Goal: Information Seeking & Learning: Find specific fact

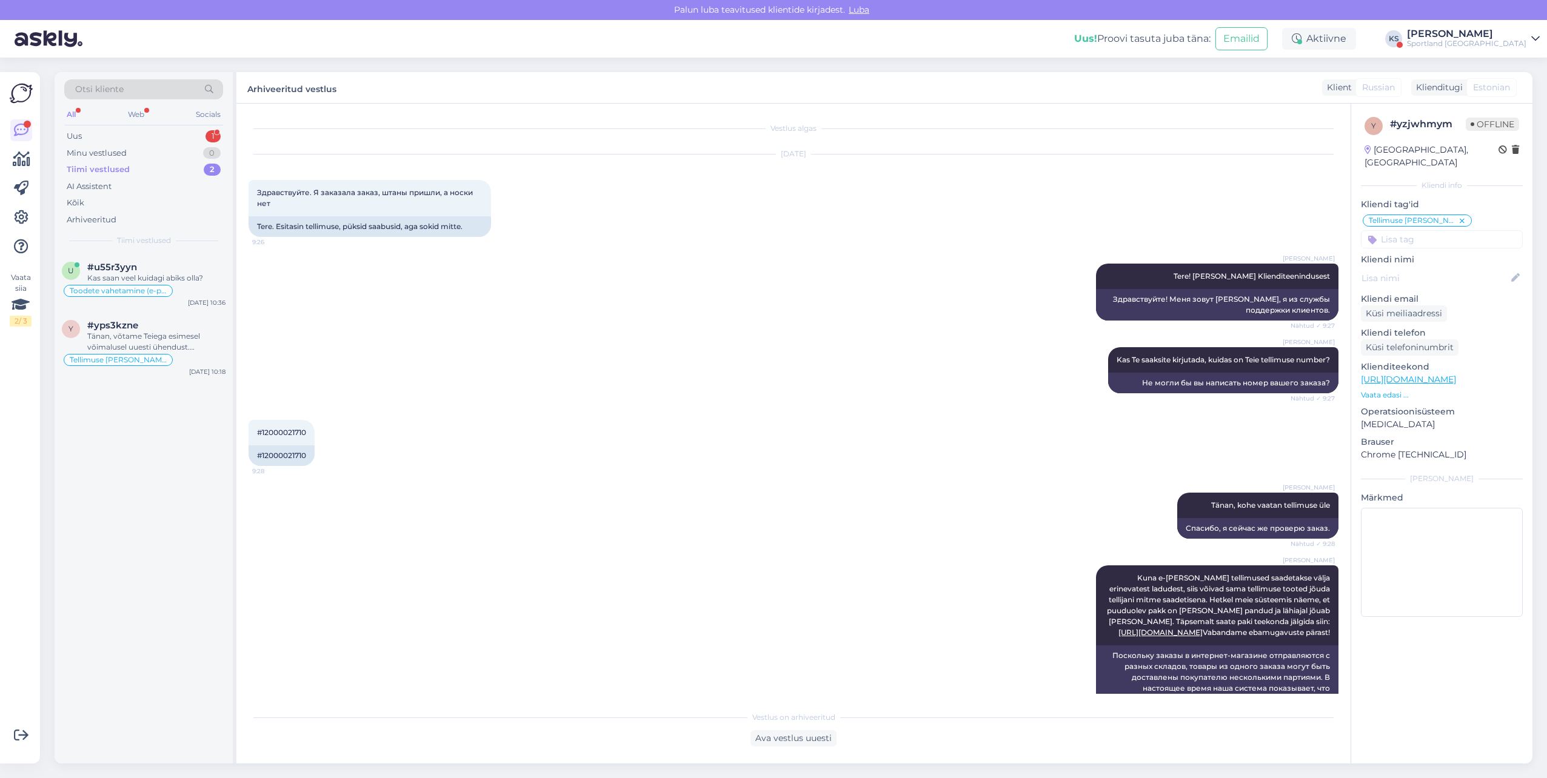
scroll to position [218, 0]
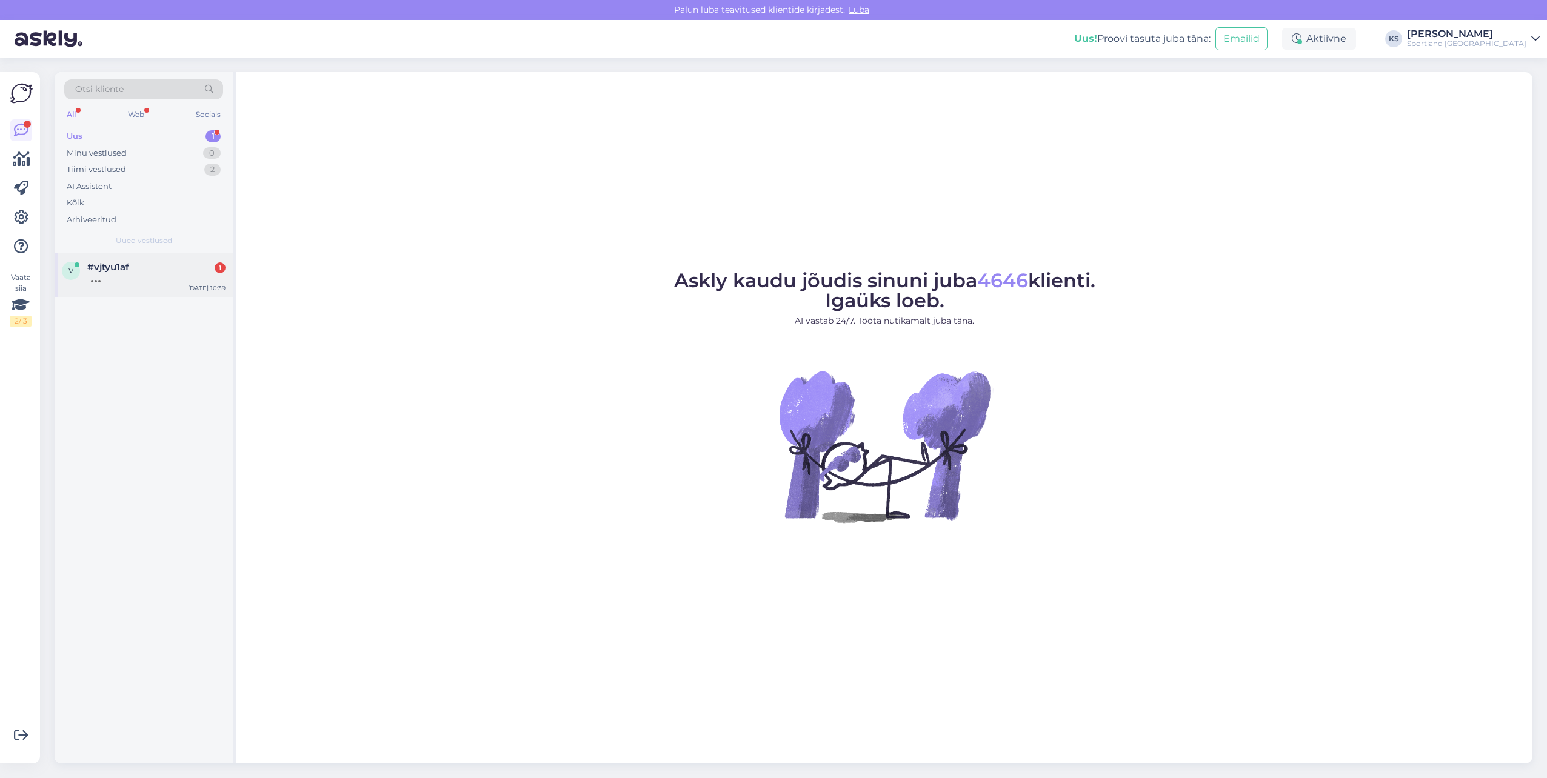
click at [195, 290] on div "Aug 15 10:39" at bounding box center [207, 288] width 38 height 9
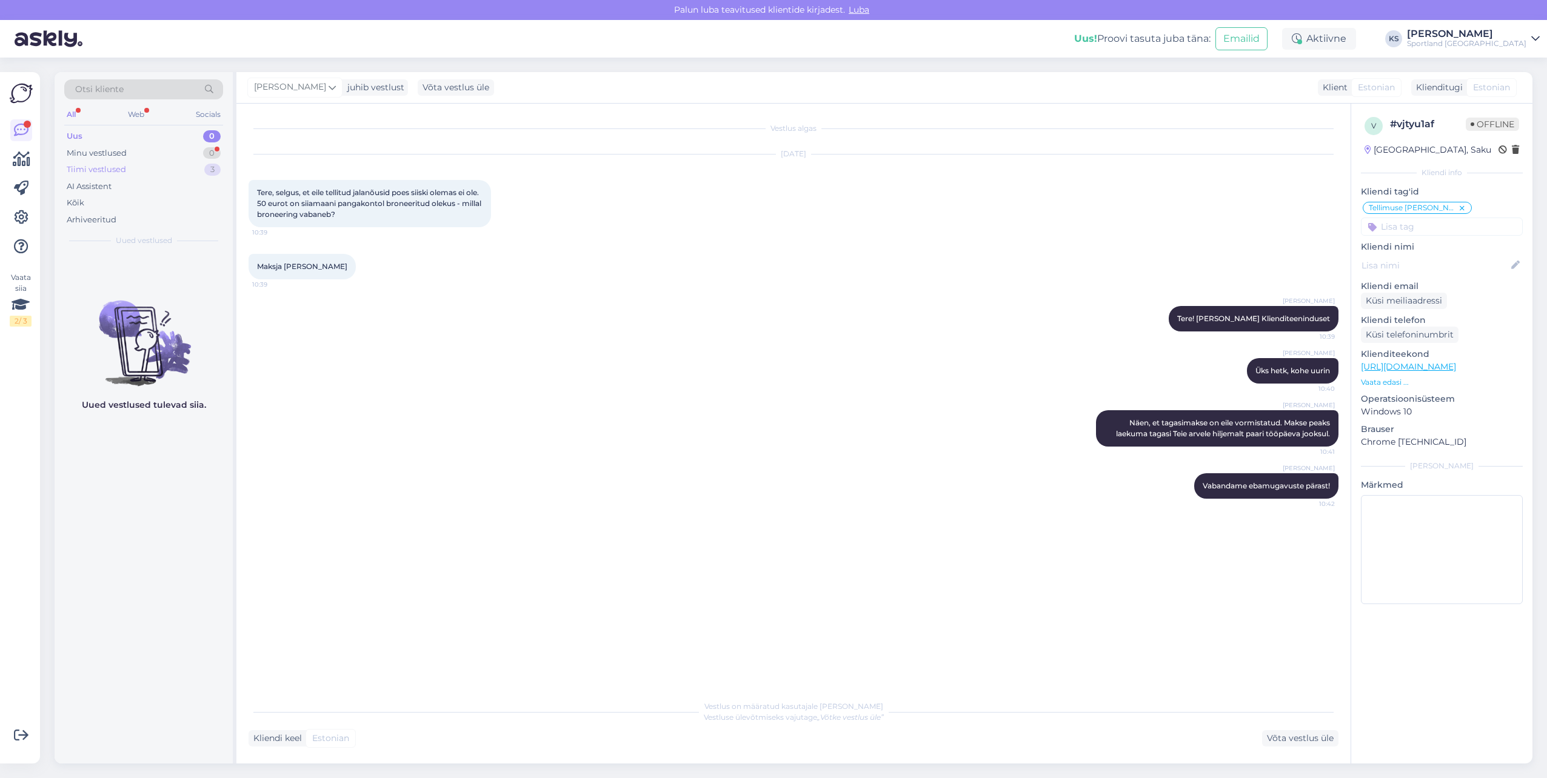
click at [208, 168] on div "3" at bounding box center [212, 170] width 16 height 12
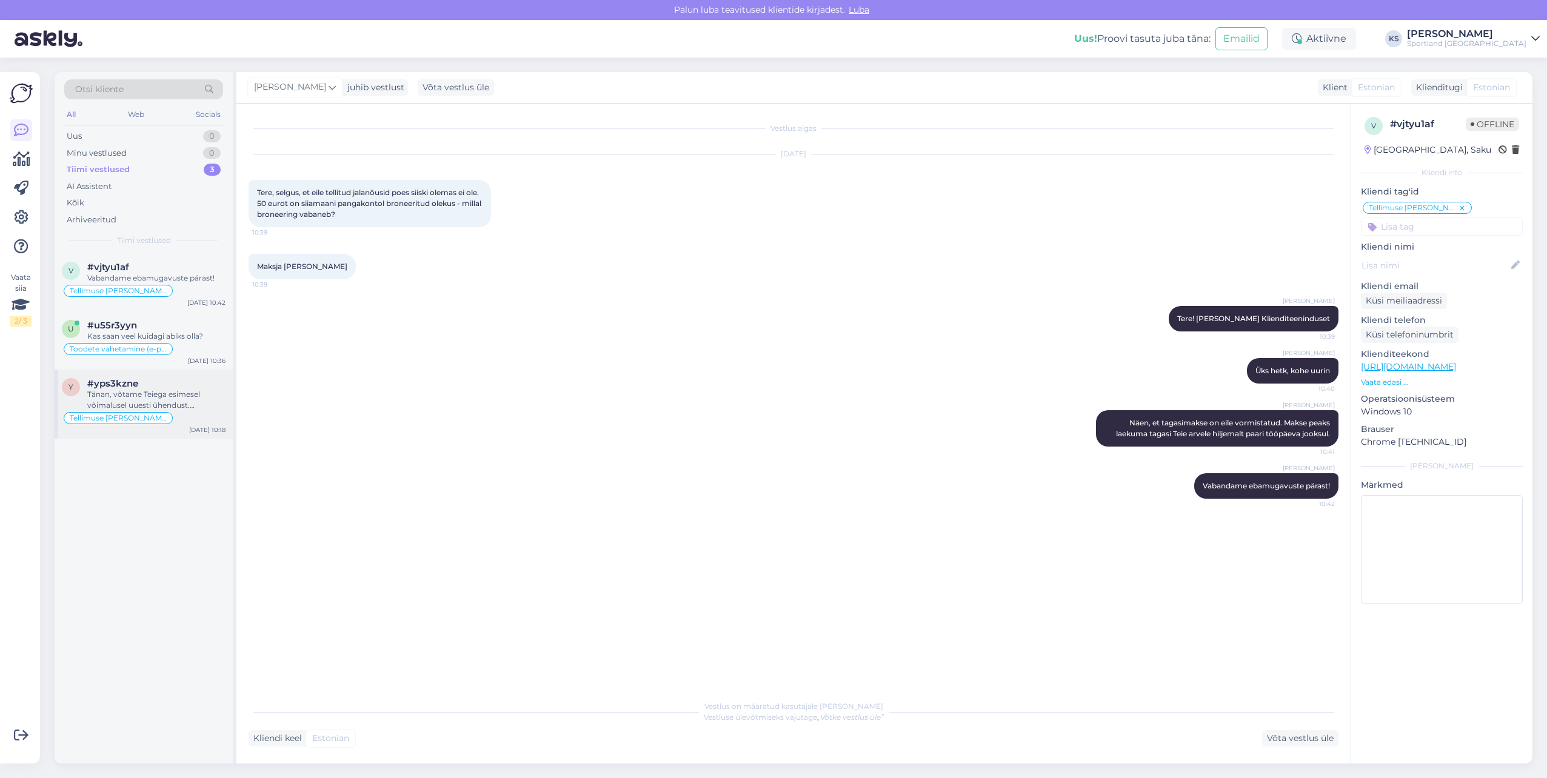
click at [169, 408] on div "Tänan, võtame Teiega esimesel võimalusel uuesti ühendust. Vabandame veelkord te…" at bounding box center [156, 400] width 138 height 22
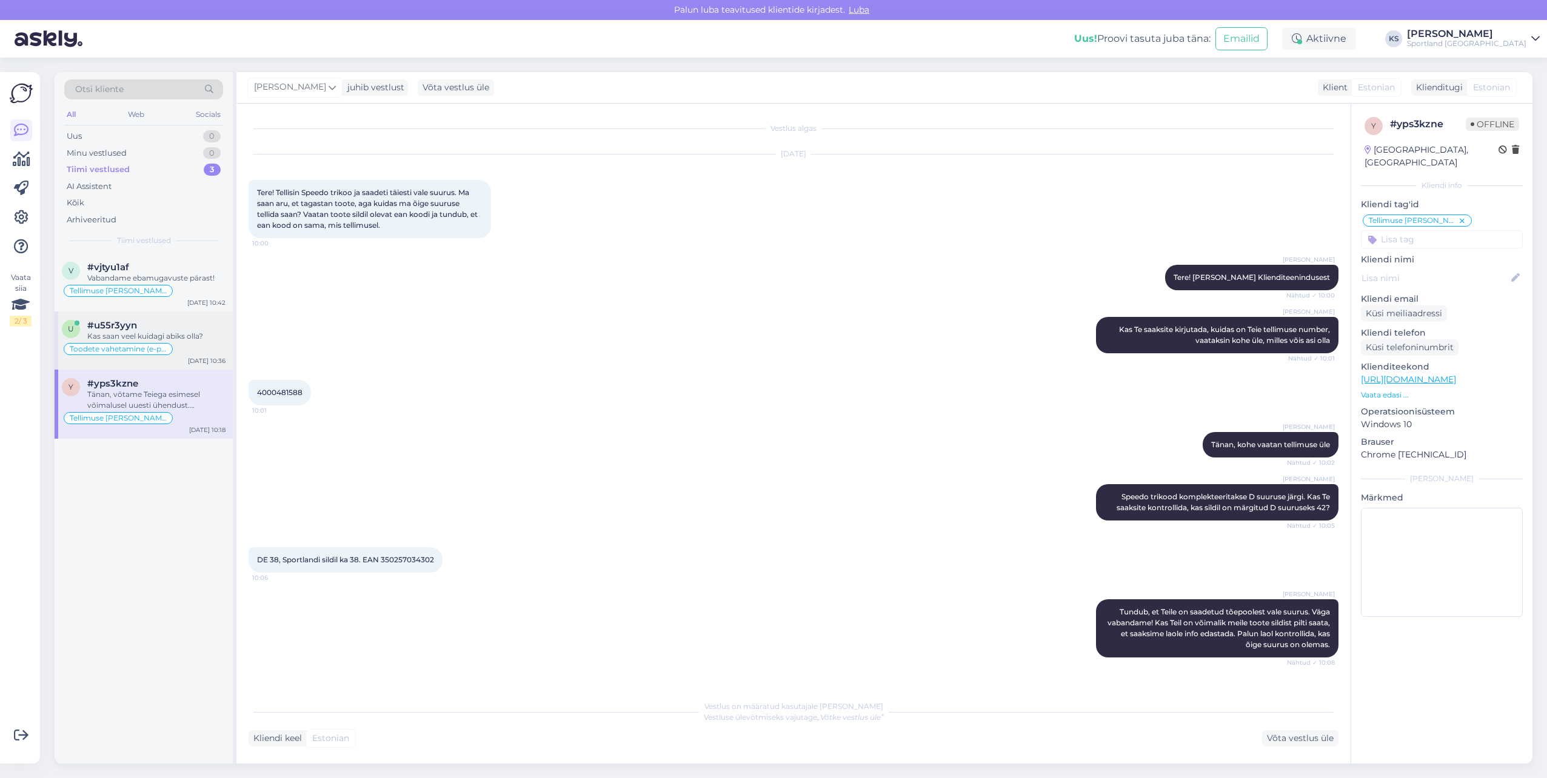
scroll to position [390, 0]
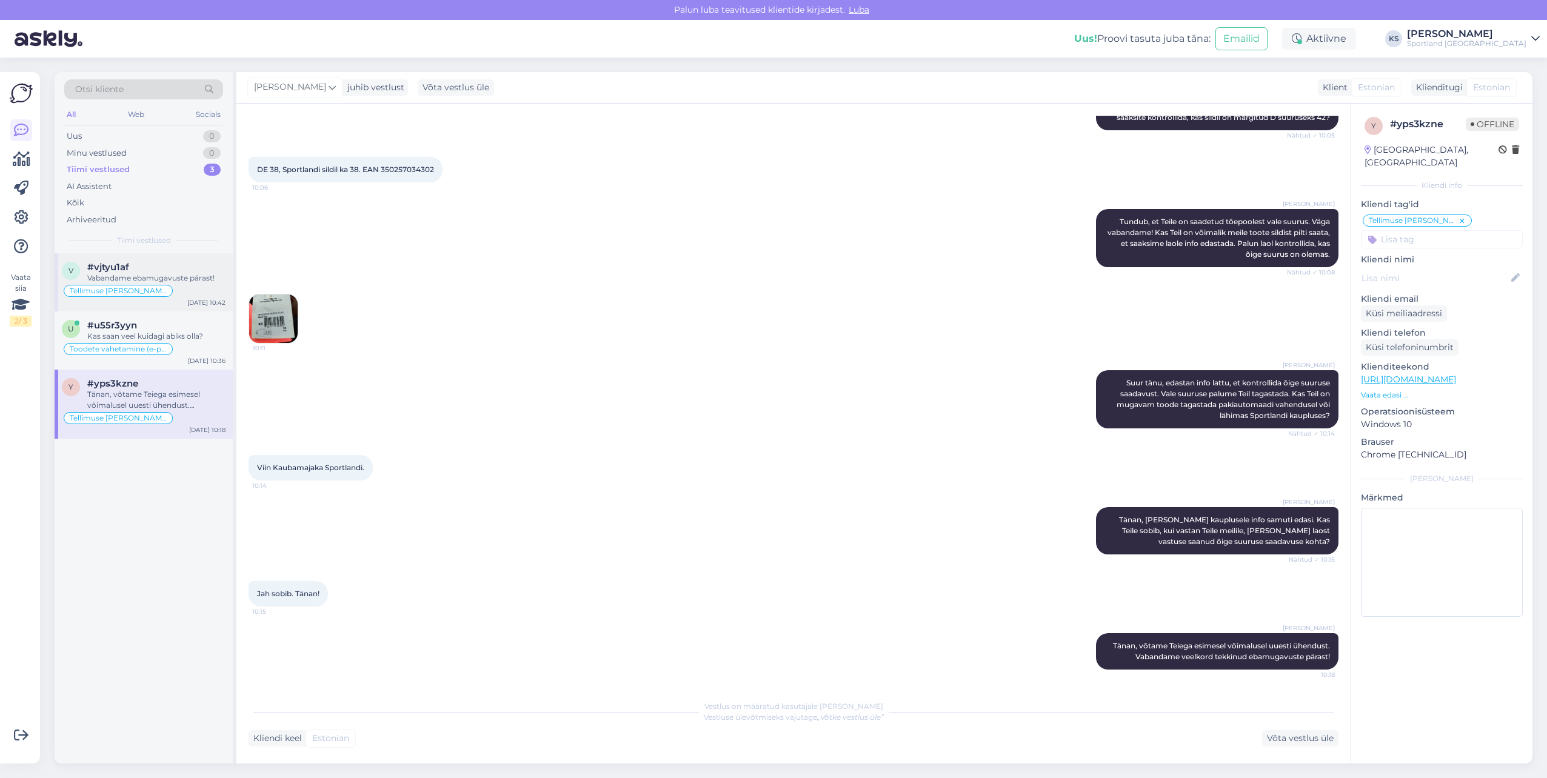
click at [186, 299] on div "v #vjtyu1af Vabandame ebamugavuste pärast! Tellimuse üldine info Aug 15 10:42" at bounding box center [144, 282] width 178 height 58
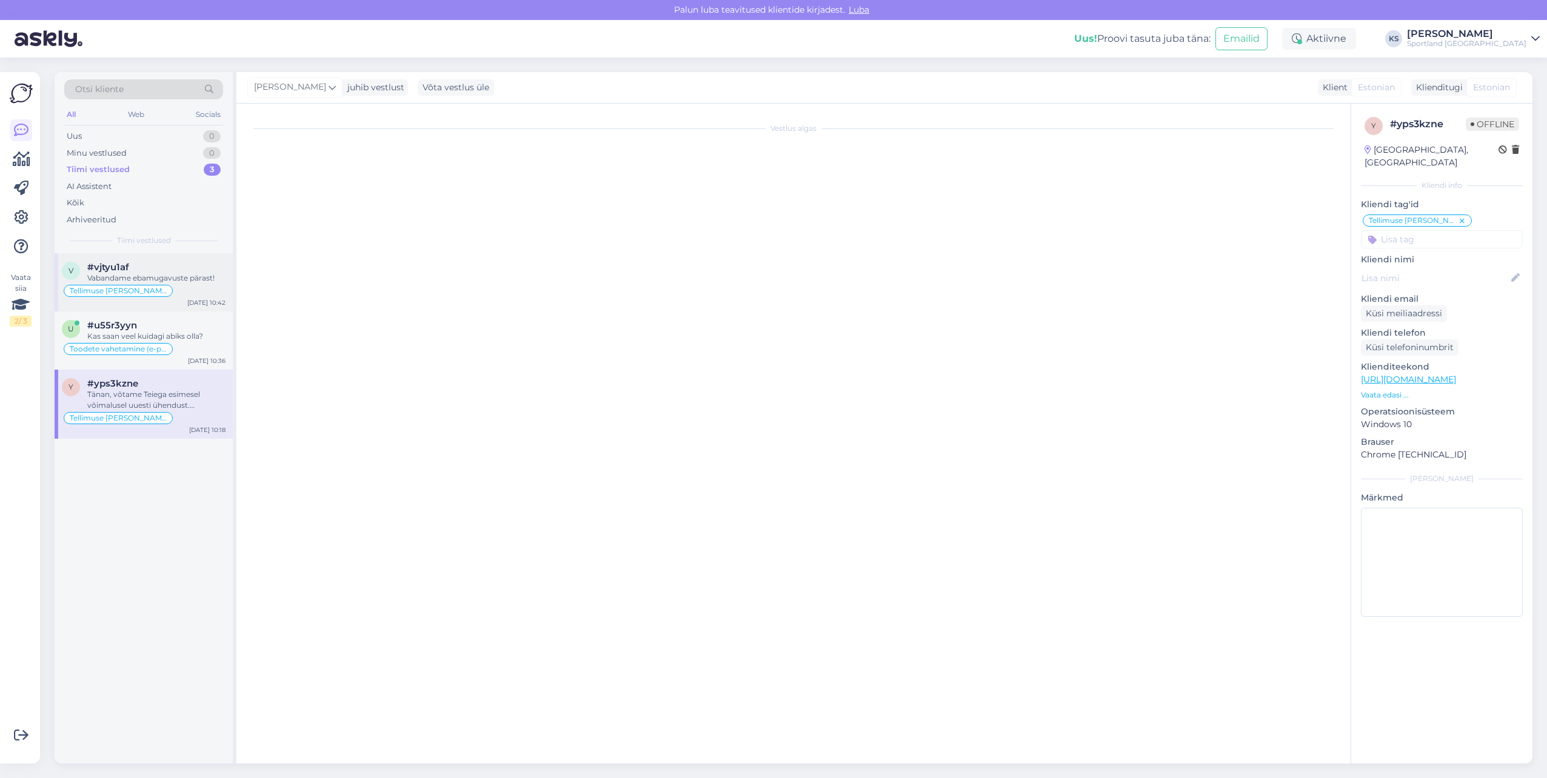
scroll to position [0, 0]
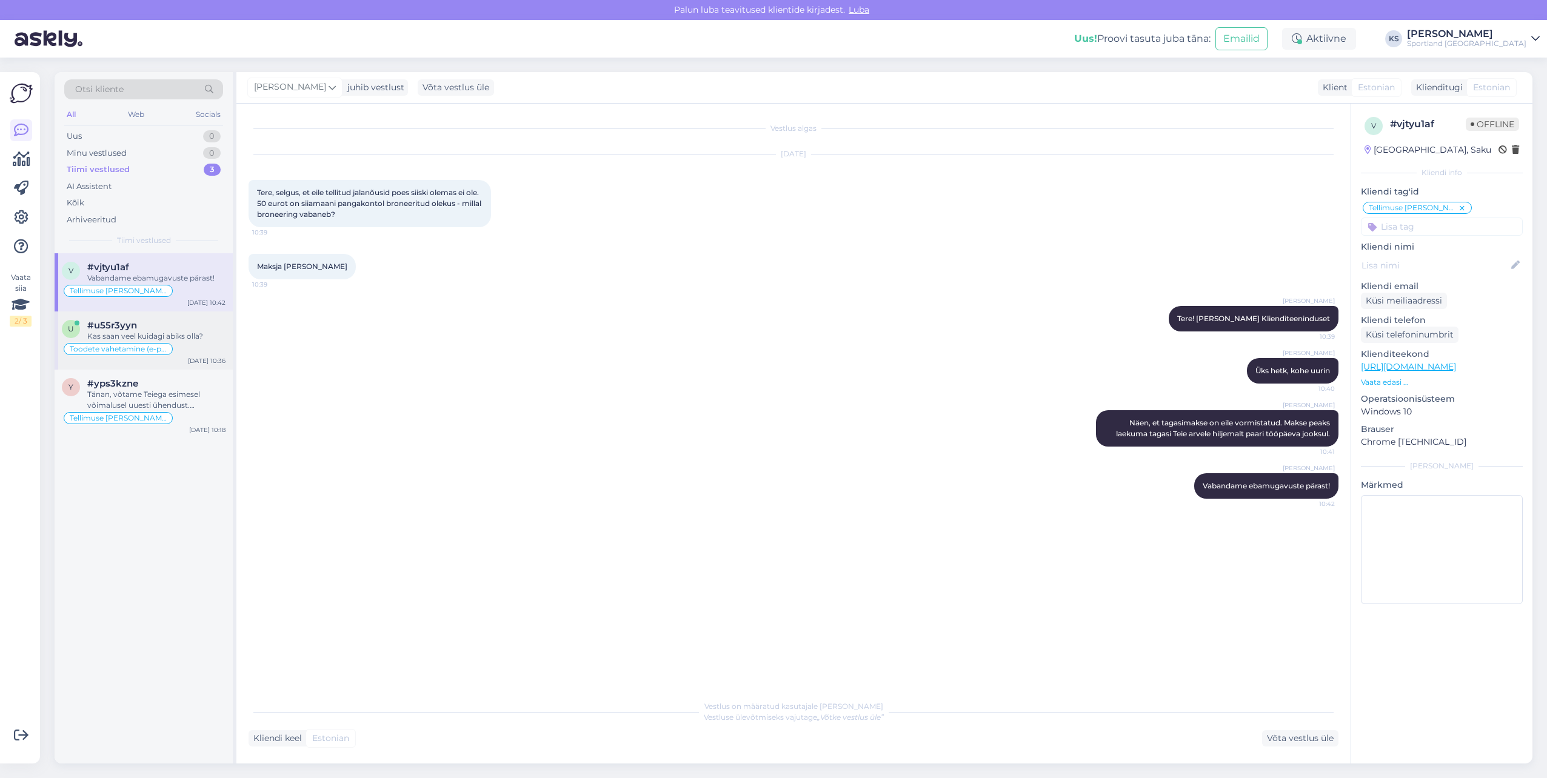
click at [179, 349] on div "Toodete vahetamine (e-pood)" at bounding box center [144, 349] width 164 height 15
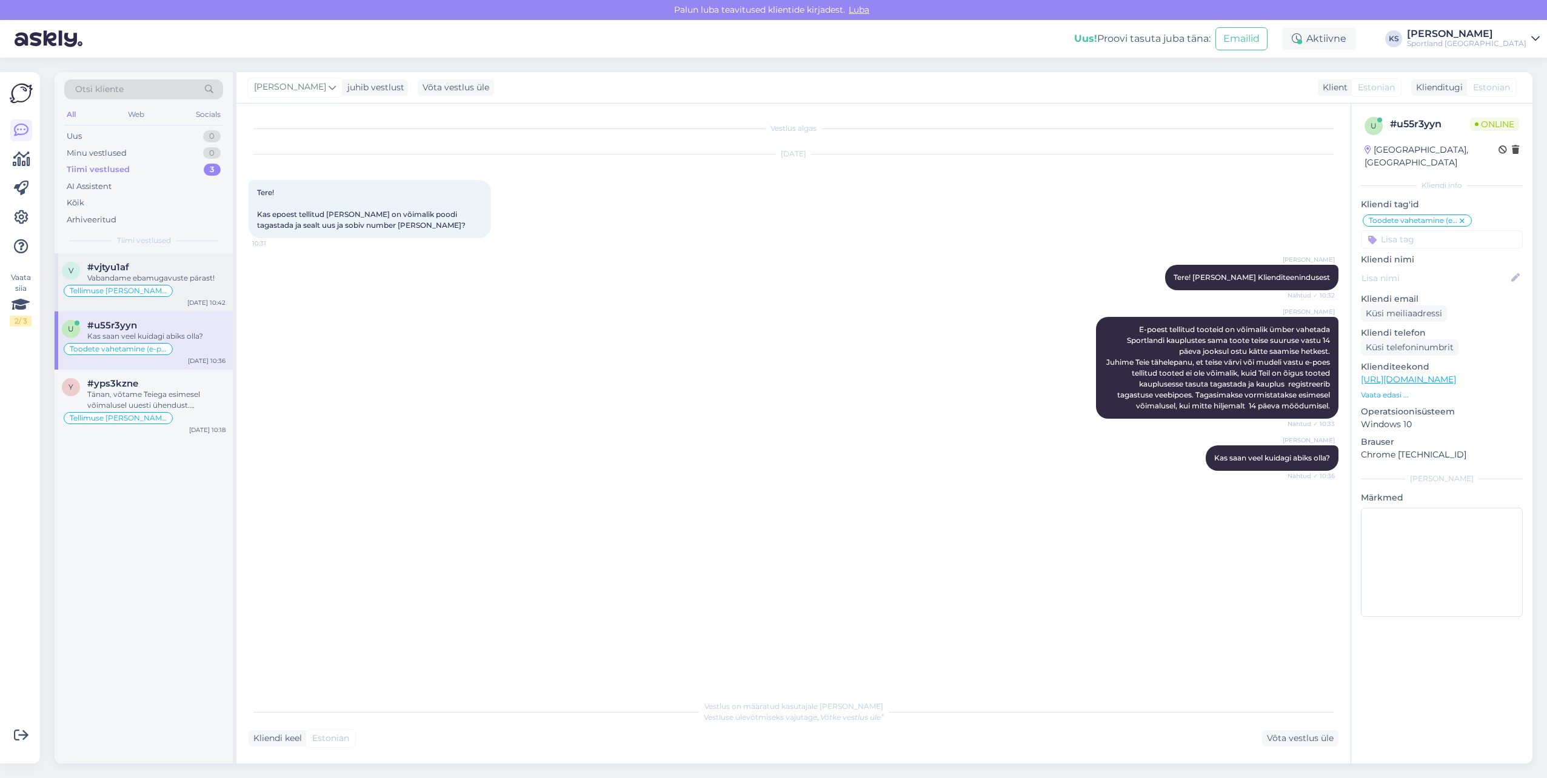
click at [186, 285] on div "Tellimuse [PERSON_NAME] info" at bounding box center [144, 291] width 164 height 15
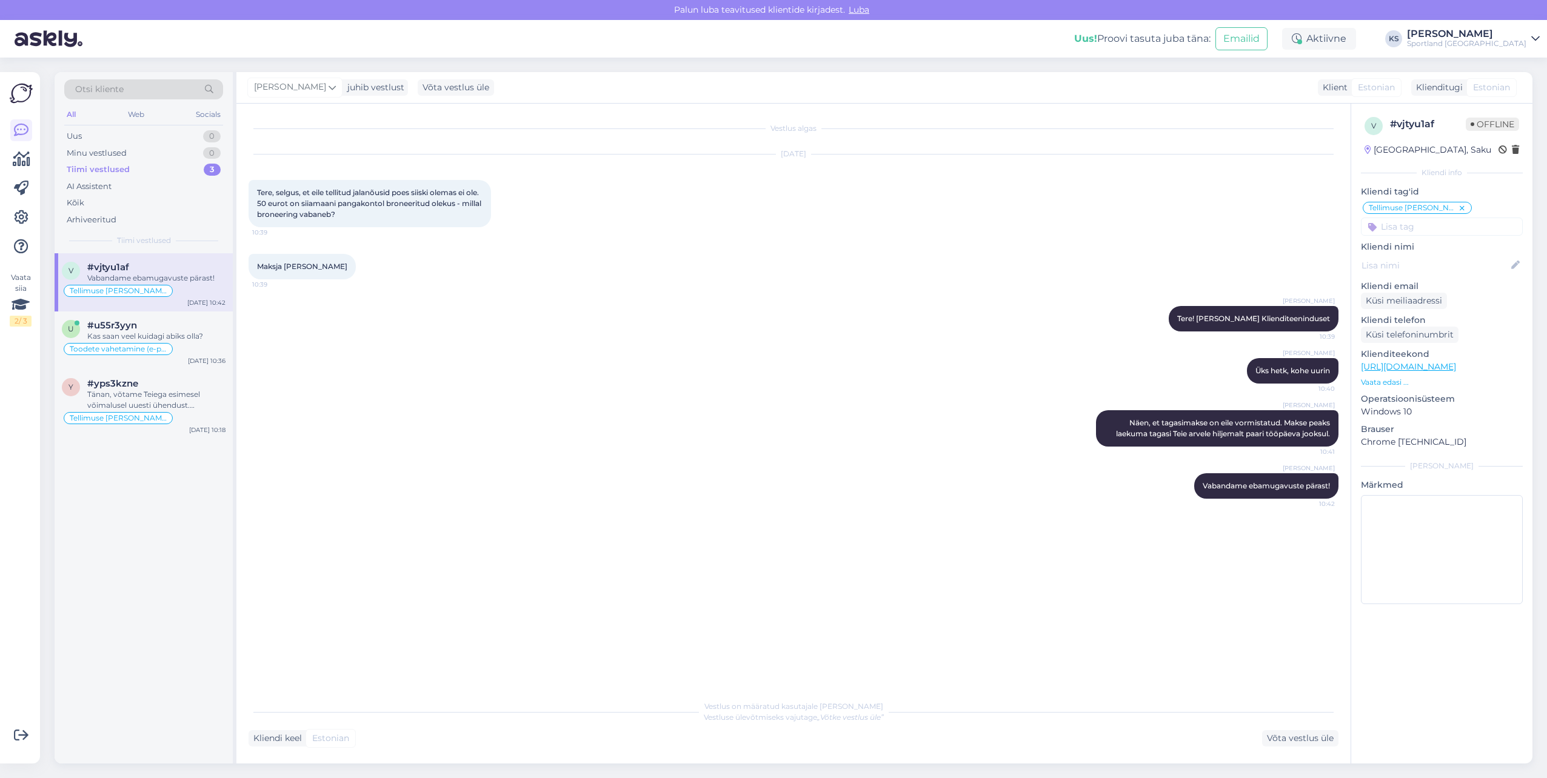
click at [186, 285] on div "Tellimuse [PERSON_NAME] info" at bounding box center [144, 291] width 164 height 15
click at [204, 324] on div "#u55r3yyn" at bounding box center [156, 325] width 138 height 11
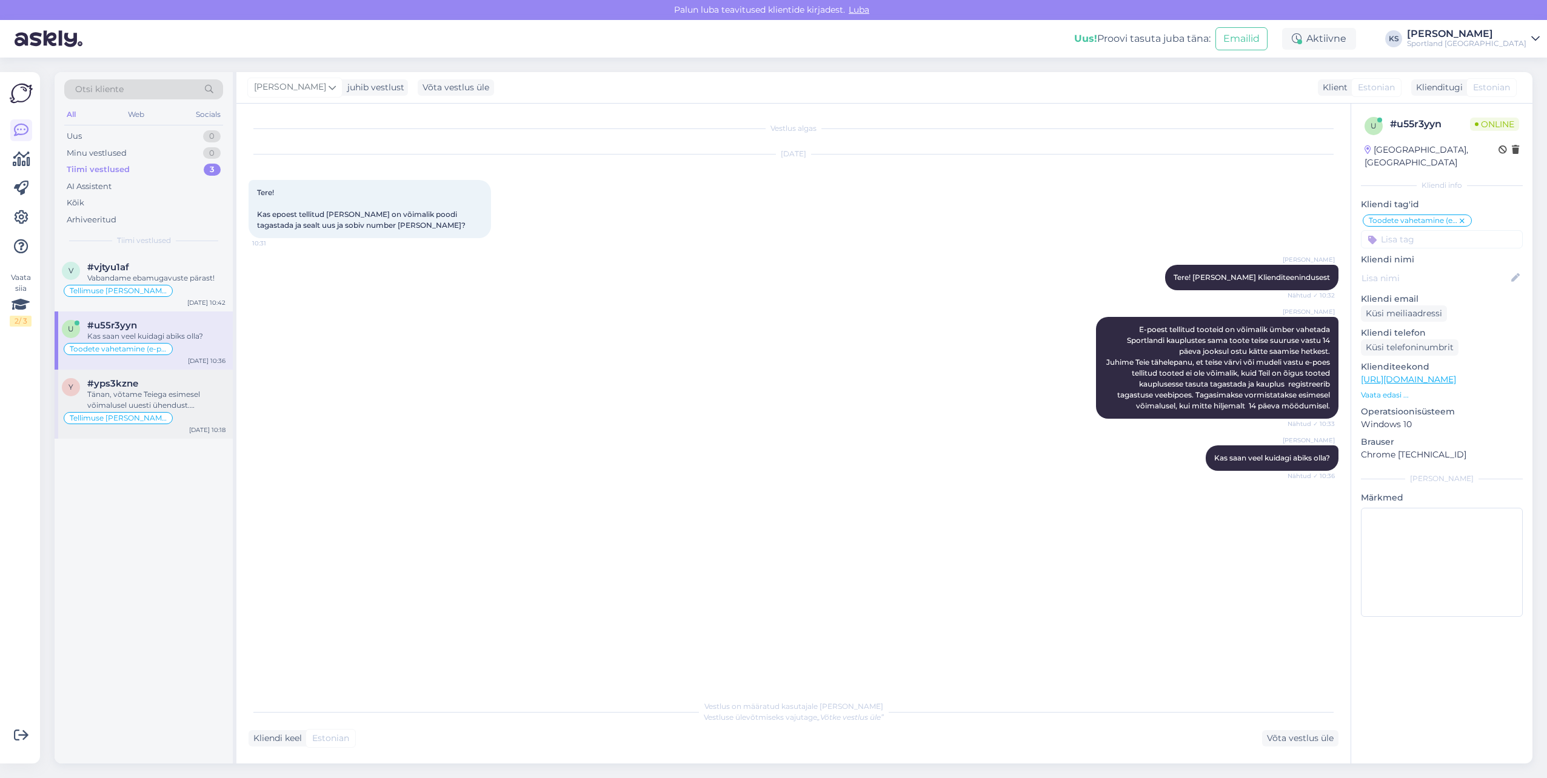
click at [189, 415] on div "Tellimuse [PERSON_NAME] info" at bounding box center [144, 418] width 164 height 15
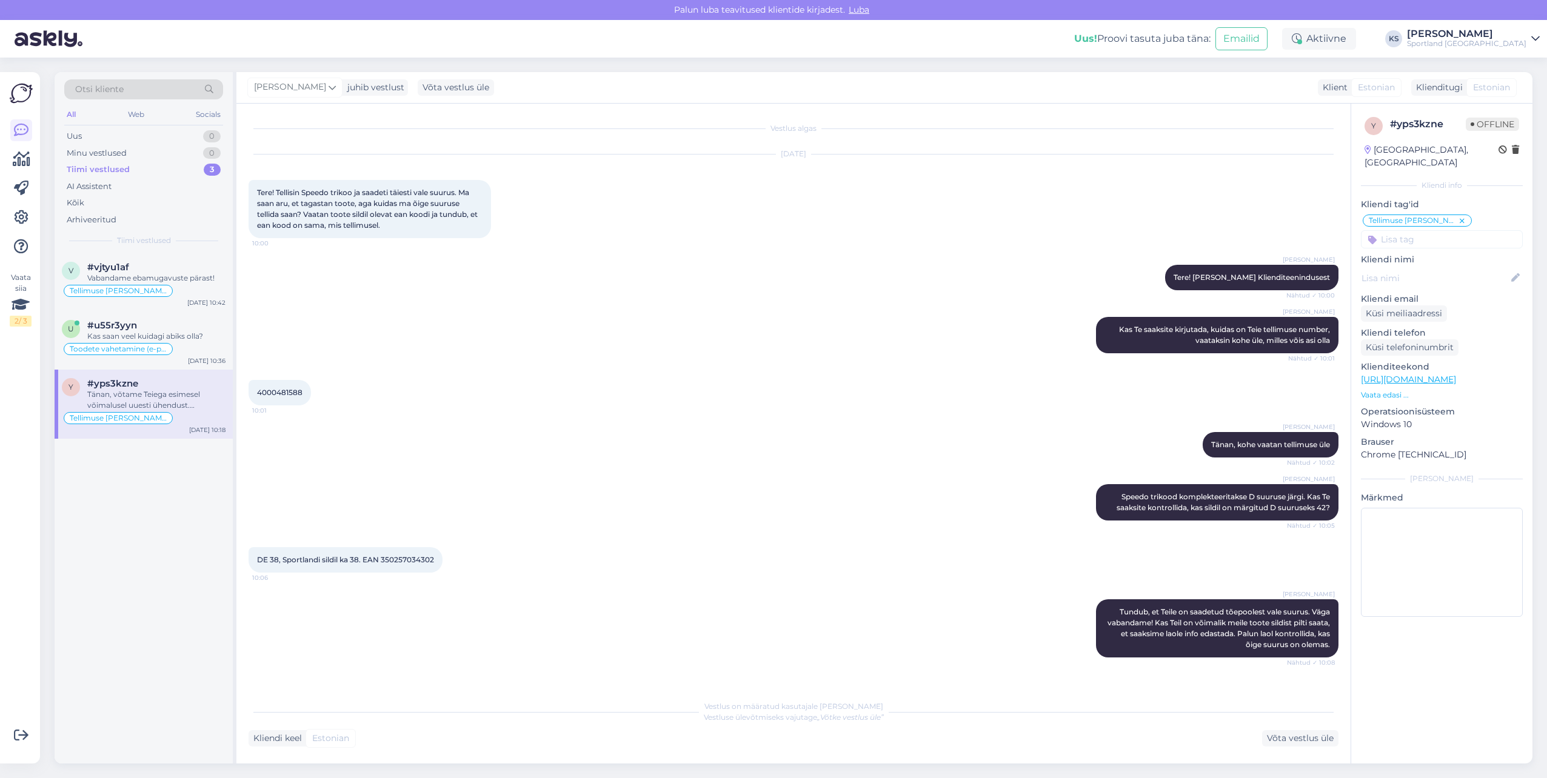
scroll to position [390, 0]
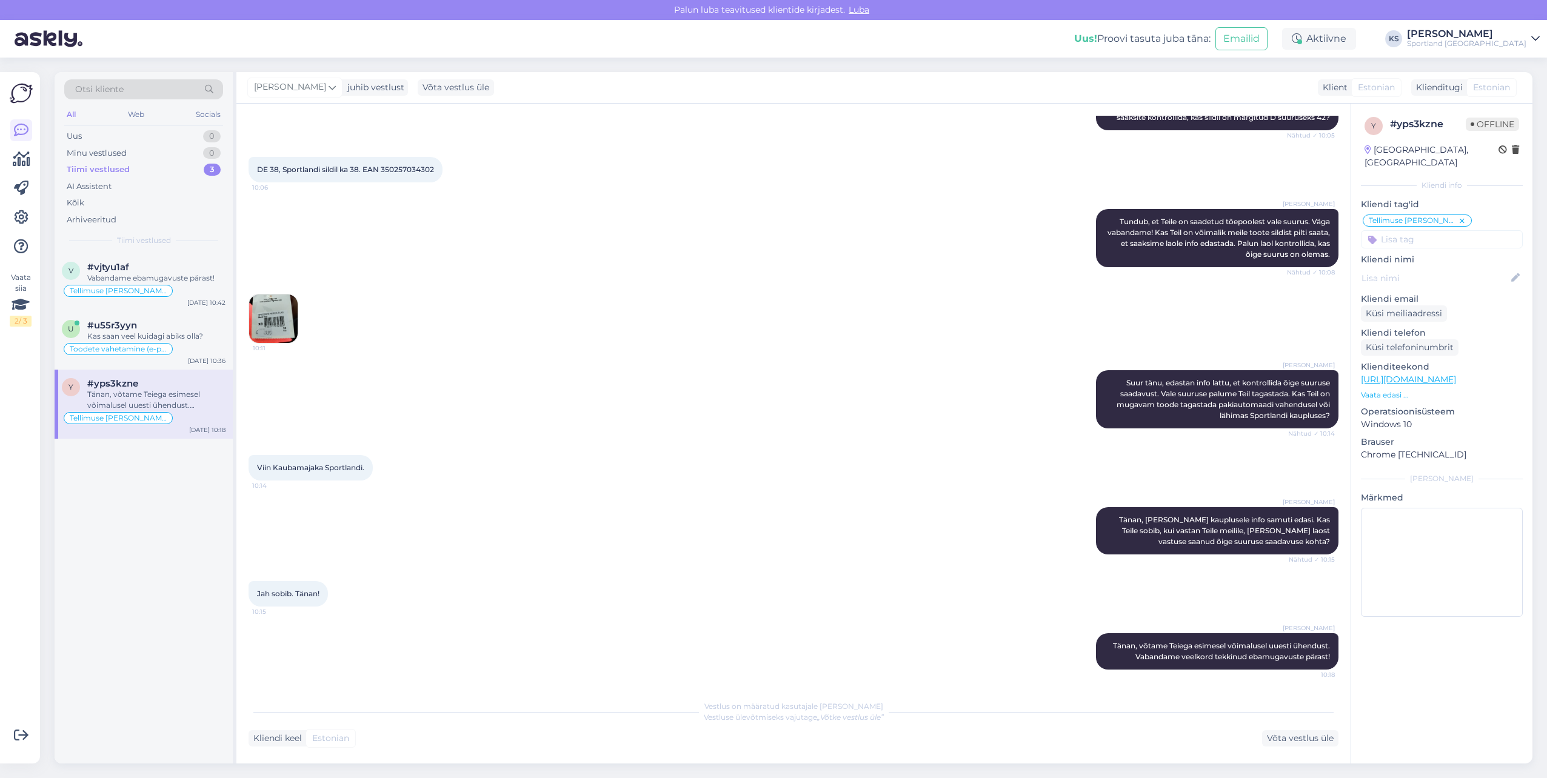
click at [269, 312] on img at bounding box center [273, 319] width 49 height 49
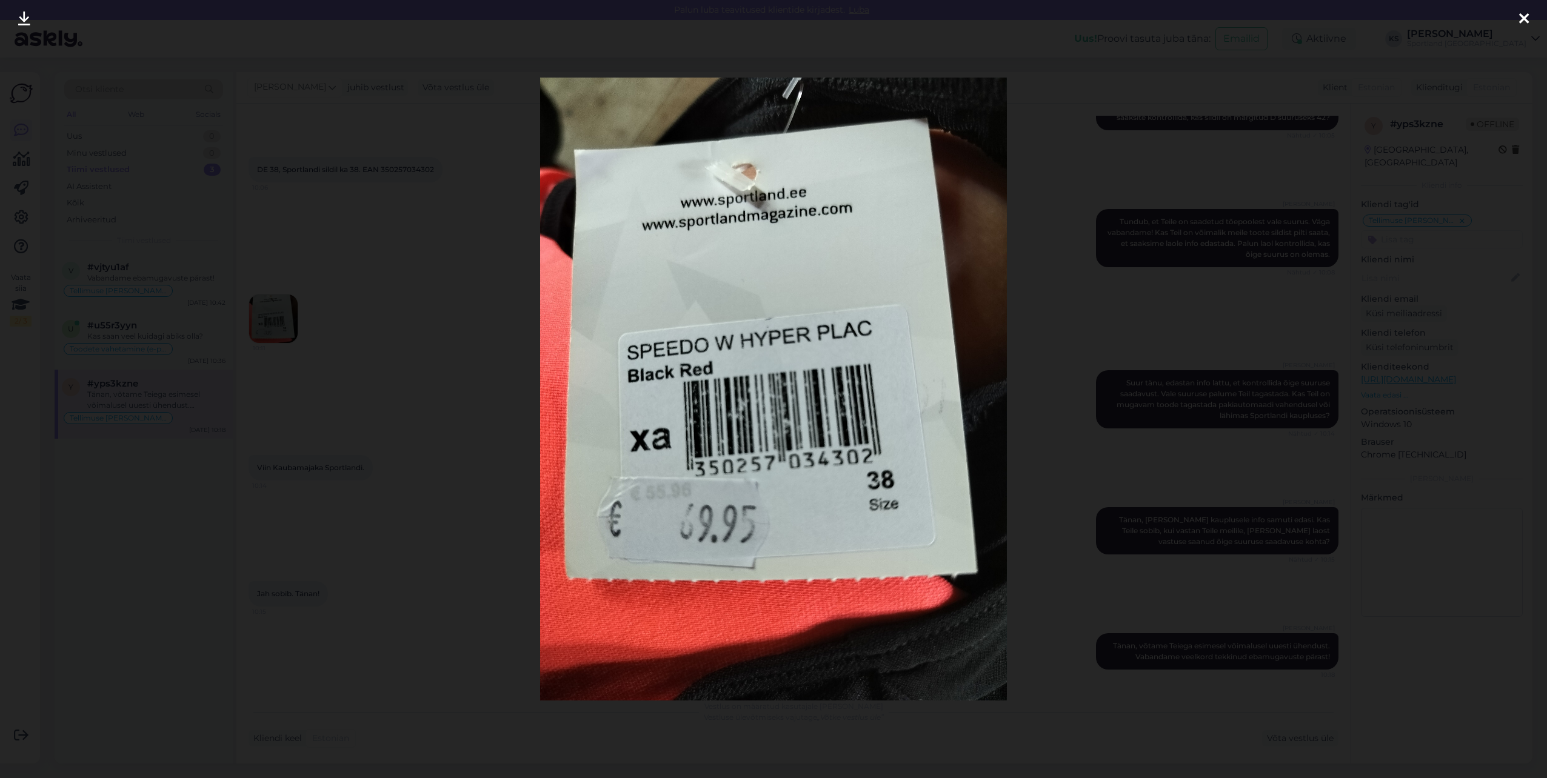
click at [1463, 141] on div at bounding box center [773, 389] width 1547 height 778
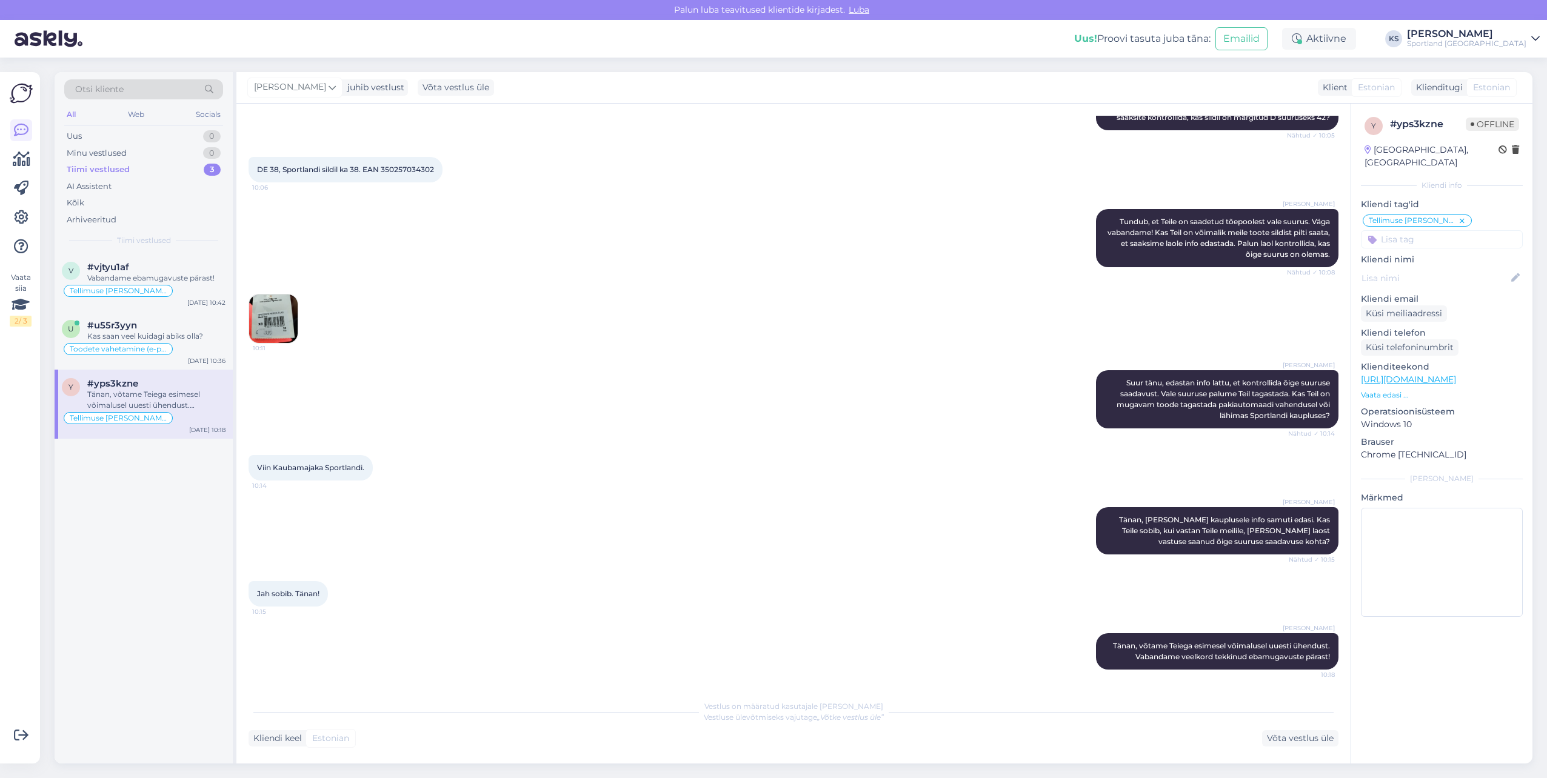
click at [288, 313] on img at bounding box center [273, 319] width 49 height 49
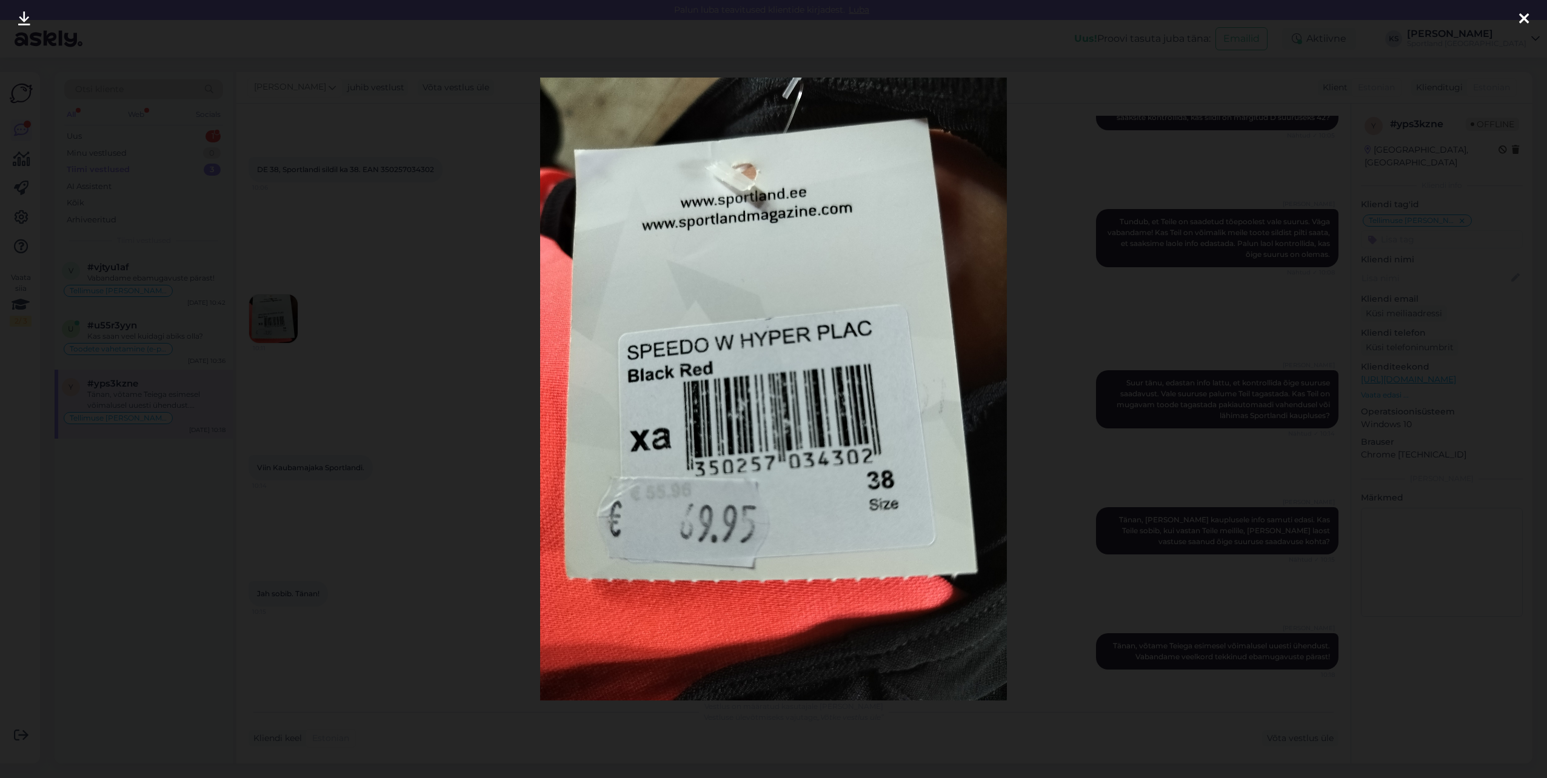
click at [1185, 169] on div at bounding box center [773, 389] width 1547 height 778
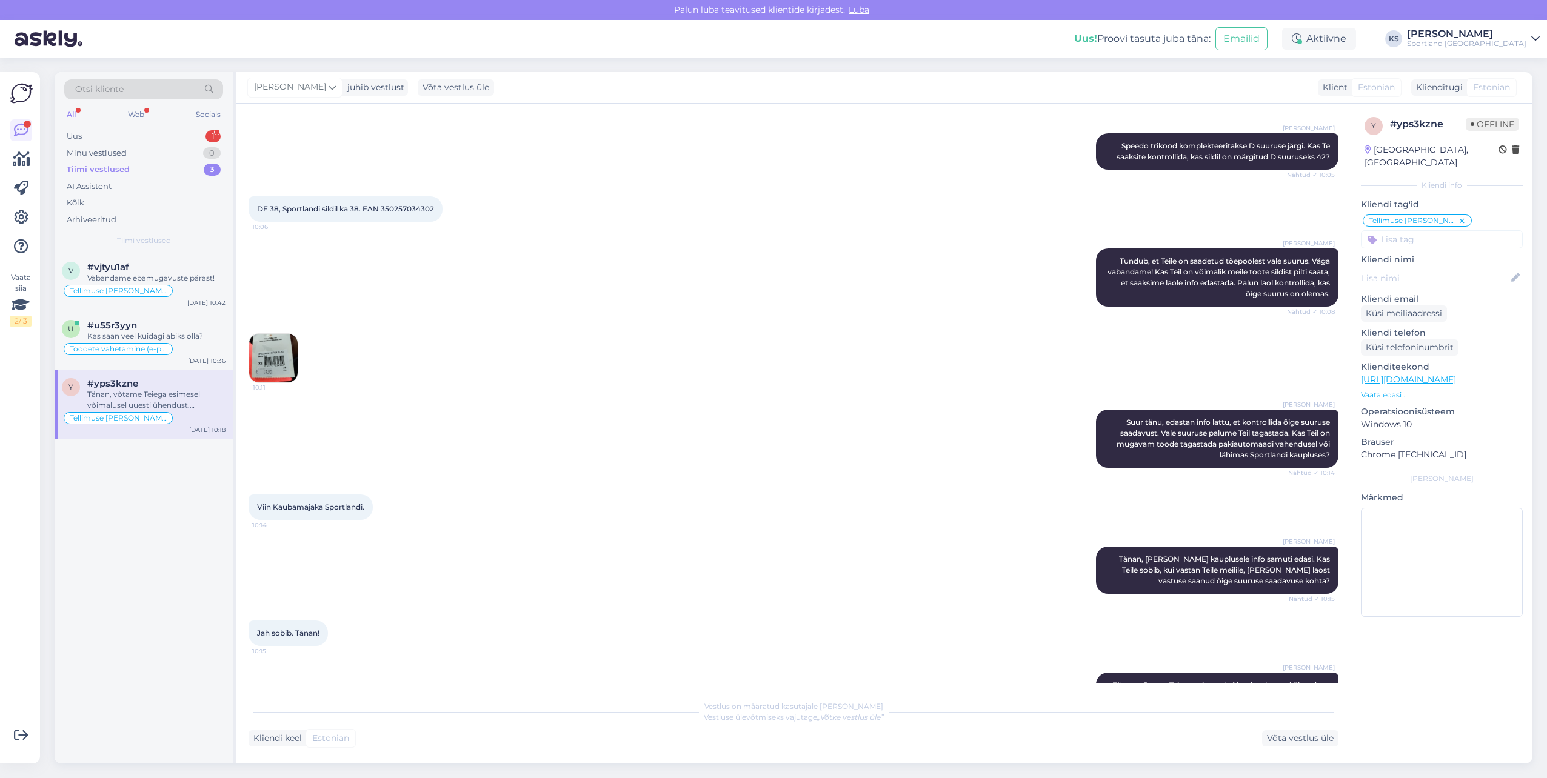
scroll to position [330, 0]
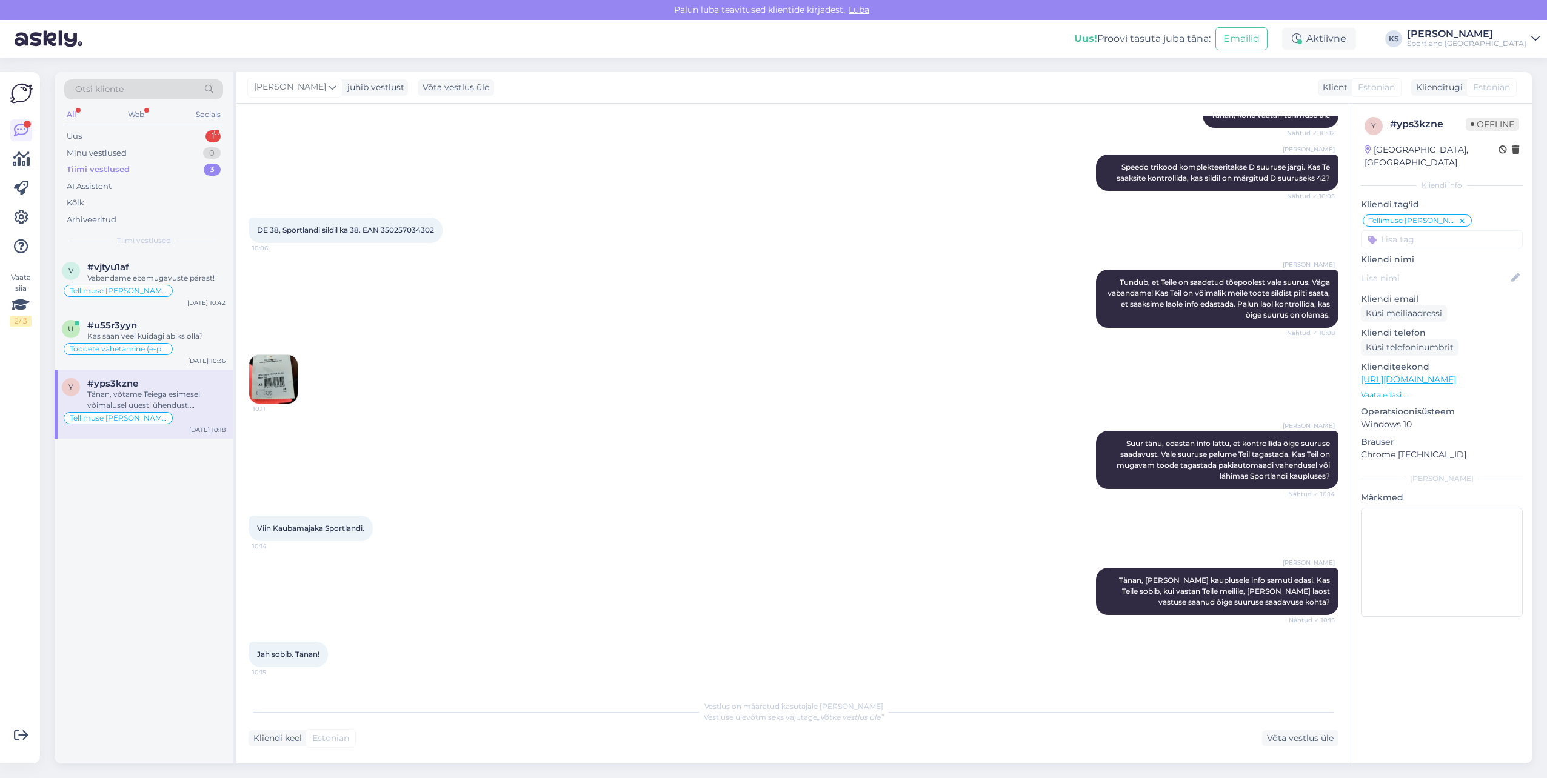
click at [284, 375] on img at bounding box center [273, 379] width 49 height 49
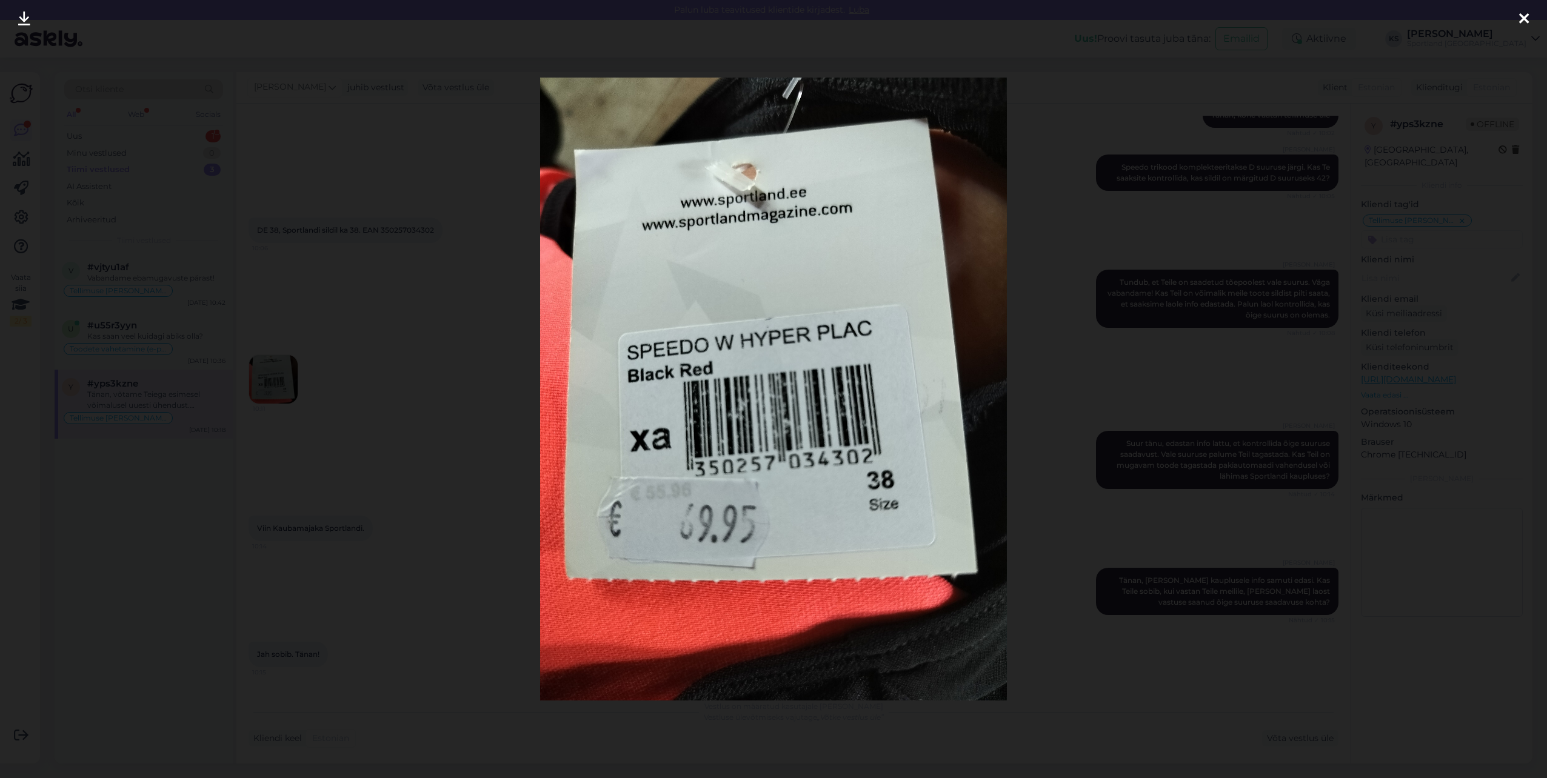
drag, startPoint x: 1466, startPoint y: 206, endPoint x: 552, endPoint y: 304, distance: 919.4
click at [1465, 206] on div at bounding box center [773, 389] width 1547 height 778
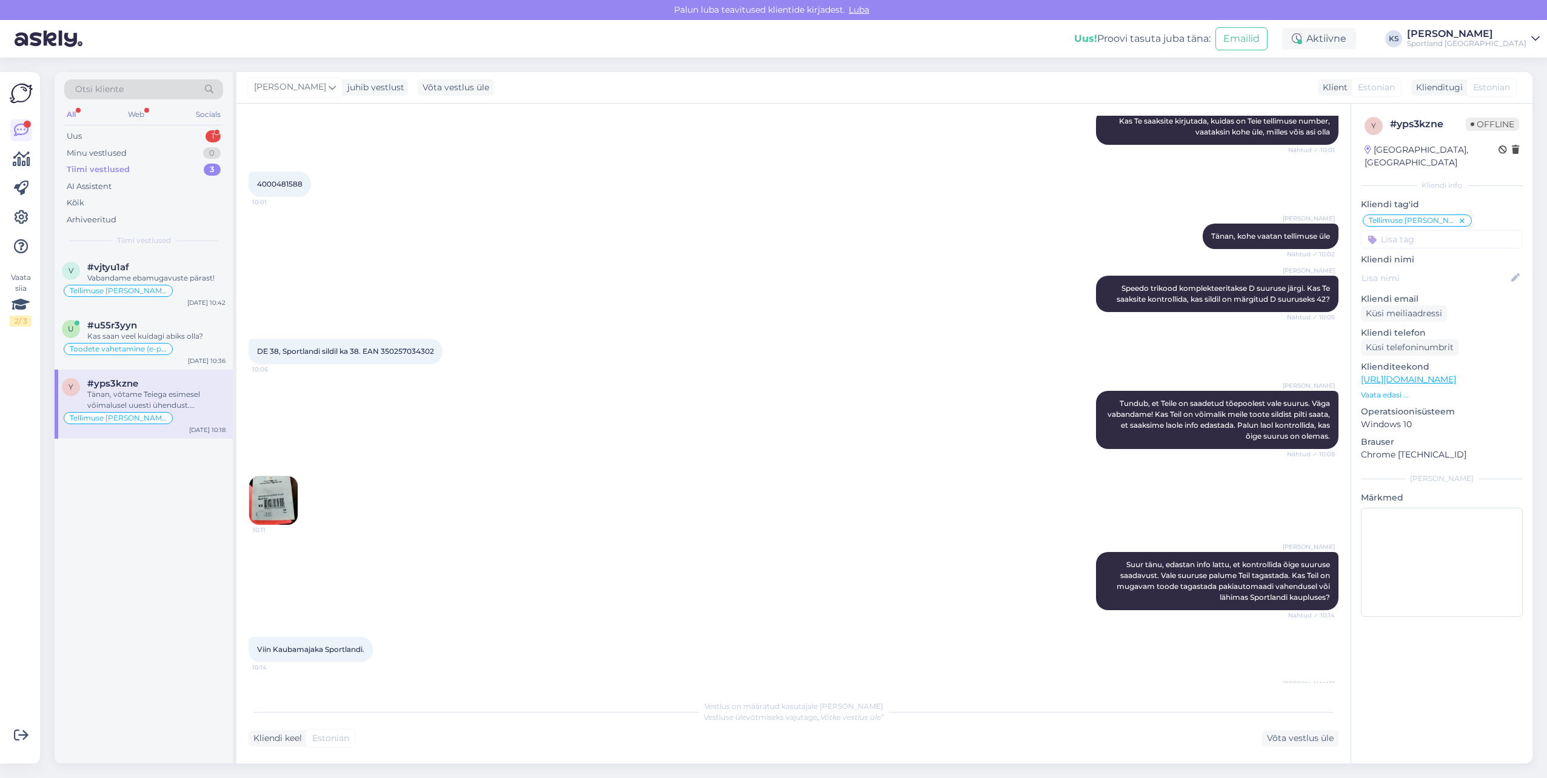
scroll to position [0, 0]
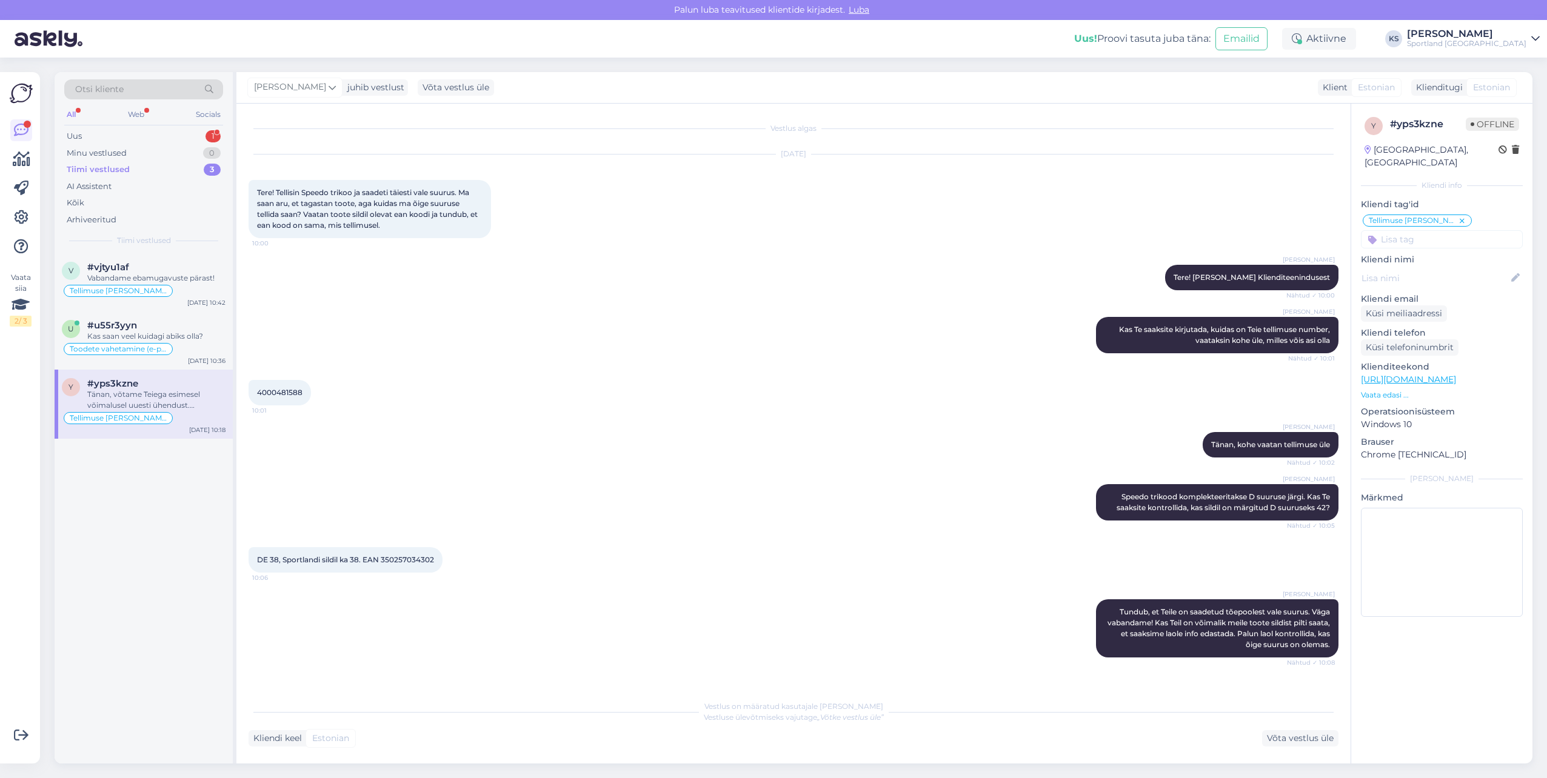
click at [278, 393] on span "4000481588" at bounding box center [279, 392] width 45 height 9
copy div "4000481588 10:01"
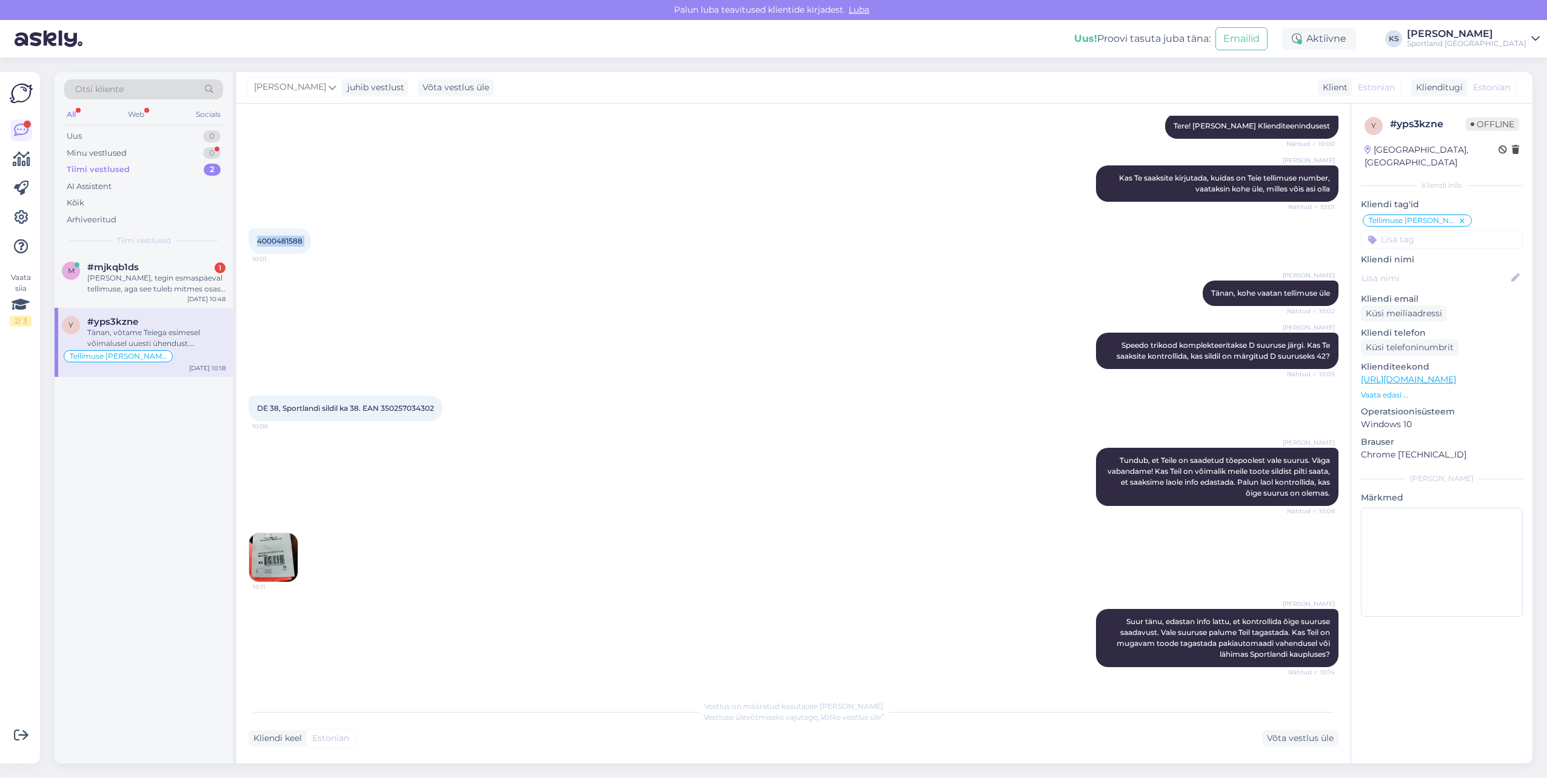
scroll to position [182, 0]
